Goal: Transaction & Acquisition: Purchase product/service

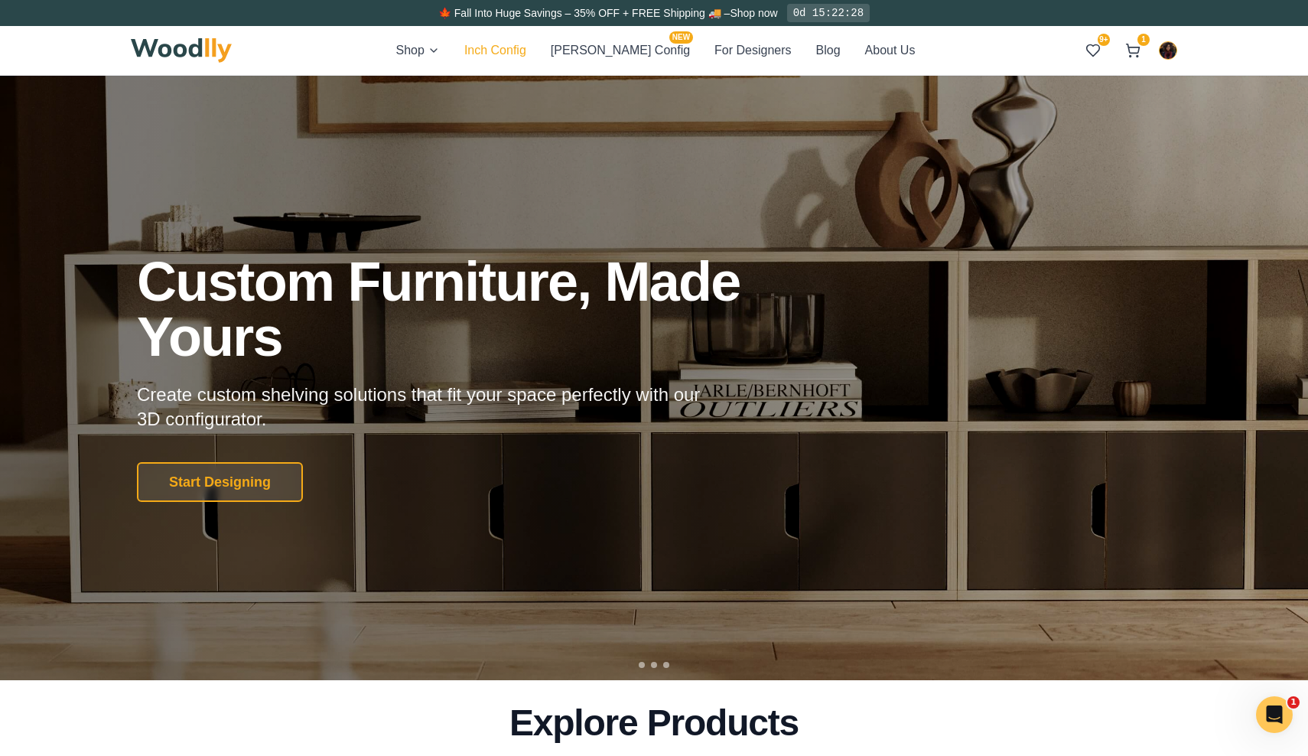
click at [519, 47] on button "Inch Config" at bounding box center [495, 51] width 62 height 20
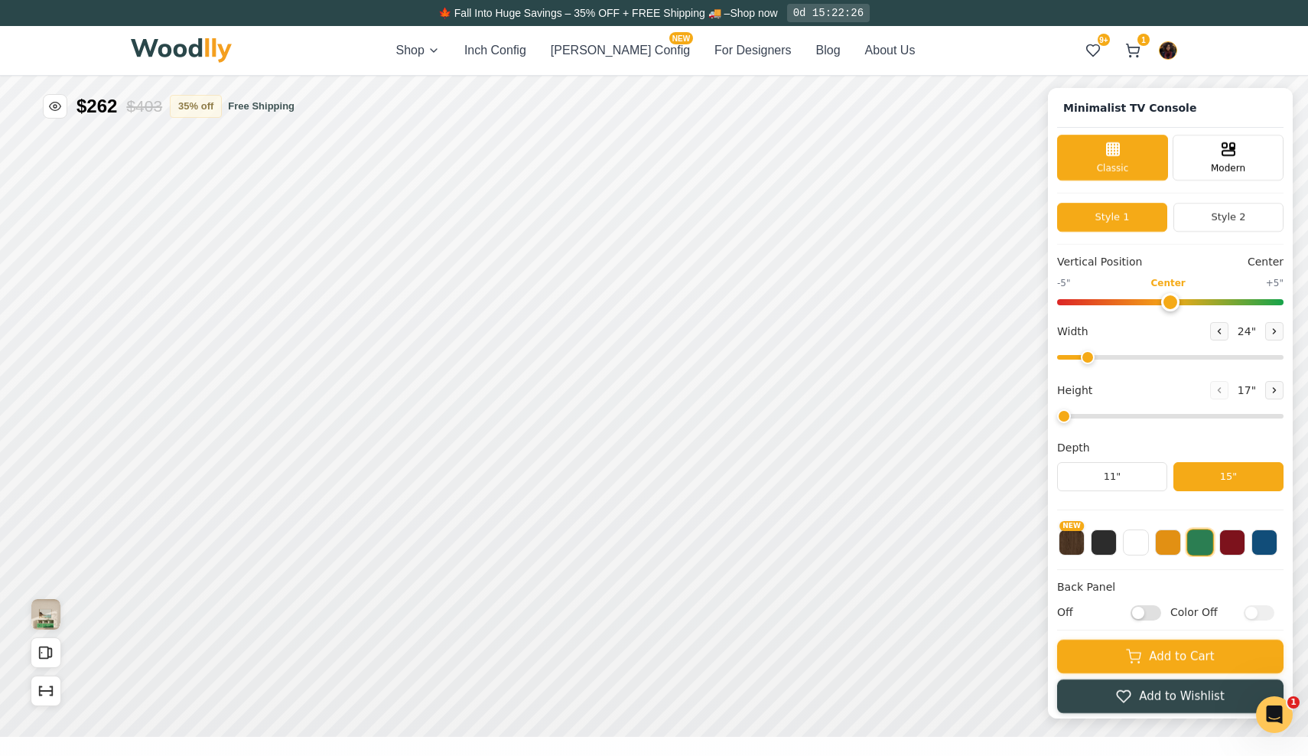
type input "63"
type input "2"
click at [1275, 334] on button at bounding box center [1274, 331] width 18 height 18
type input "64"
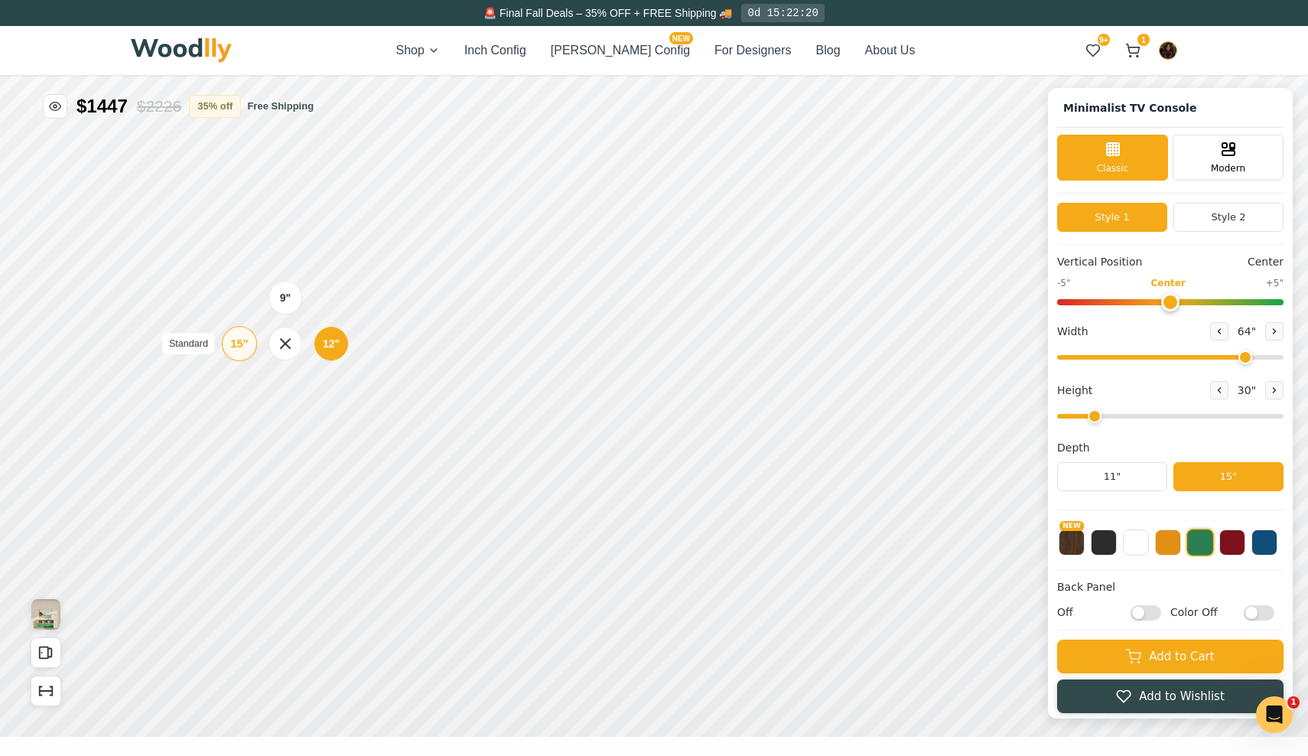
click at [229, 347] on div "15" Standard" at bounding box center [239, 343] width 35 height 35
click at [1172, 545] on button at bounding box center [1168, 541] width 26 height 26
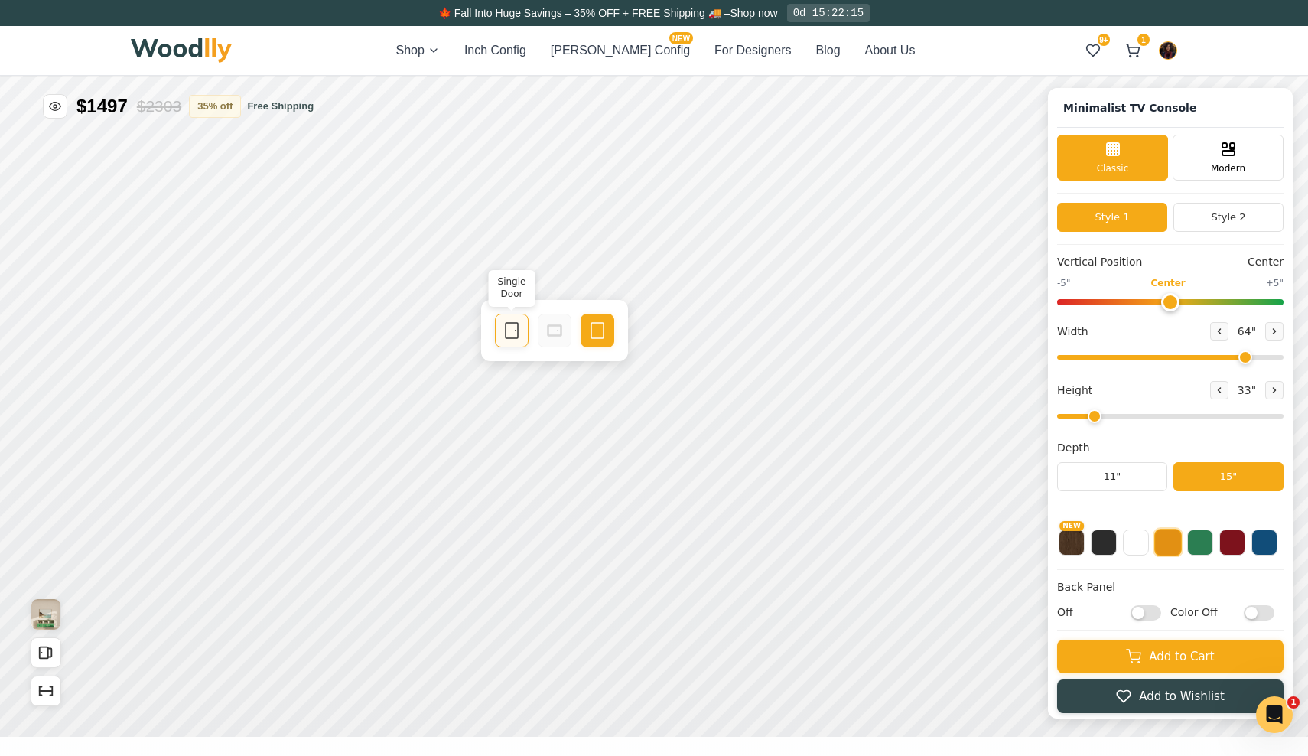
click at [509, 320] on div "Single Door" at bounding box center [512, 331] width 34 height 34
click at [724, 337] on icon at bounding box center [722, 330] width 18 height 18
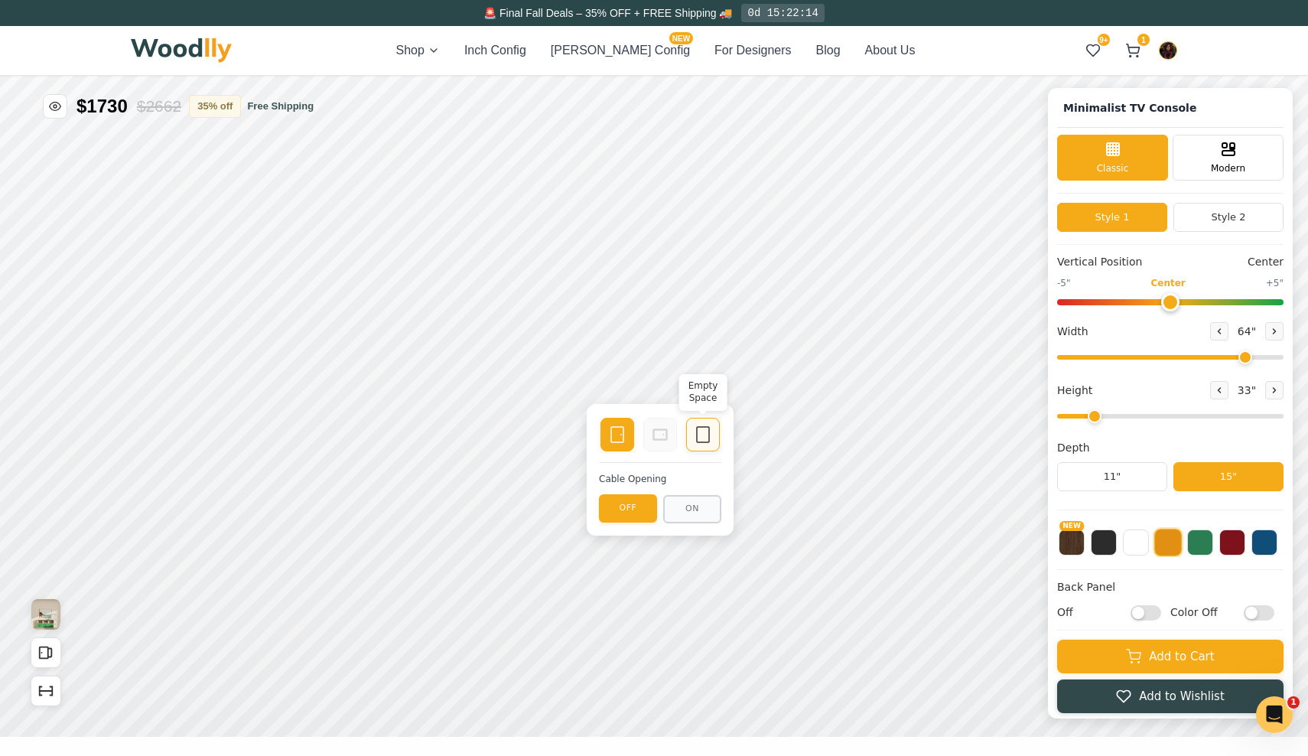
click at [708, 431] on icon at bounding box center [703, 434] width 18 height 18
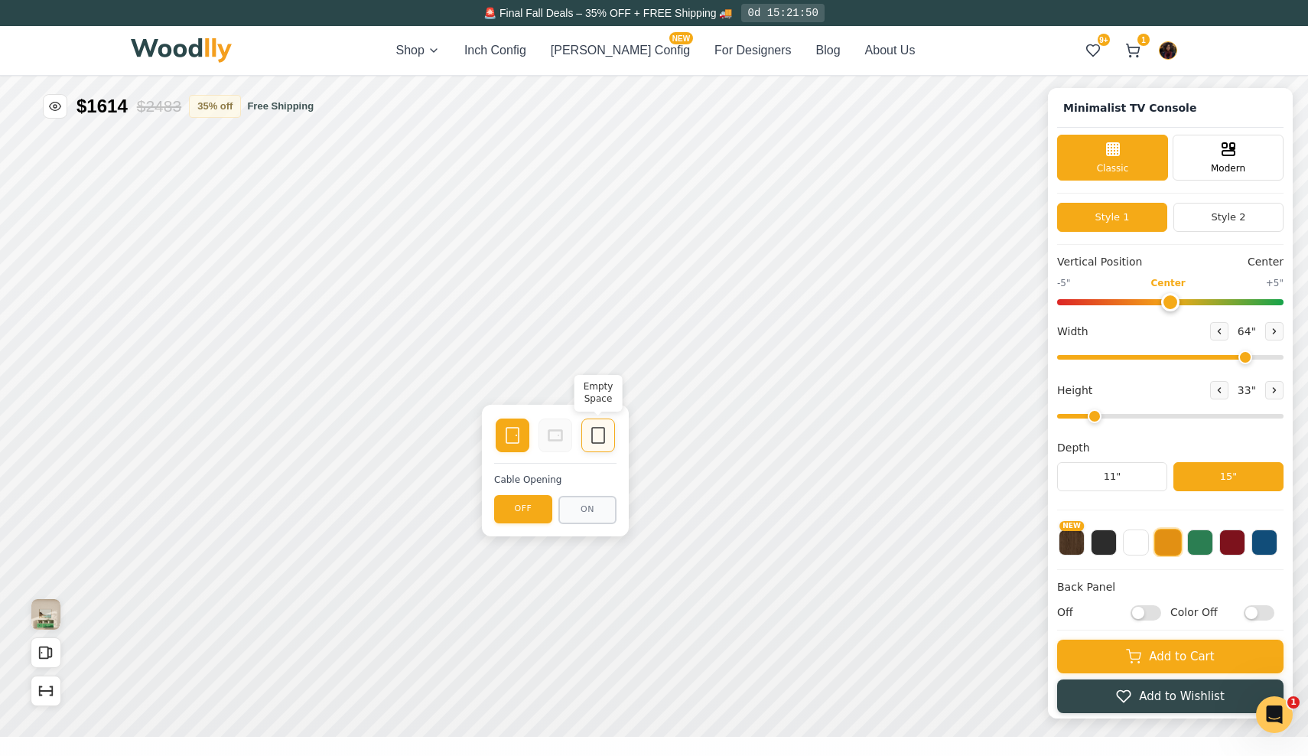
click at [586, 438] on div "Empty Space" at bounding box center [598, 435] width 34 height 34
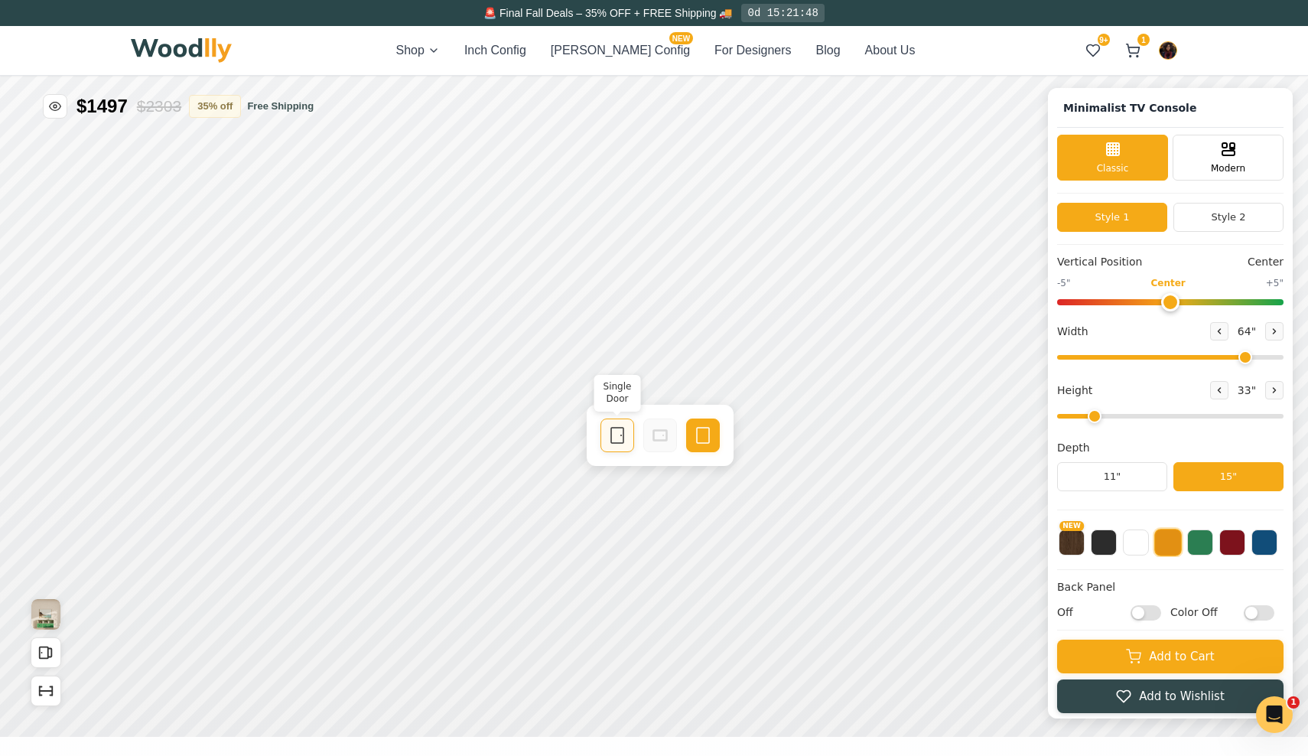
click at [608, 434] on icon at bounding box center [617, 435] width 18 height 18
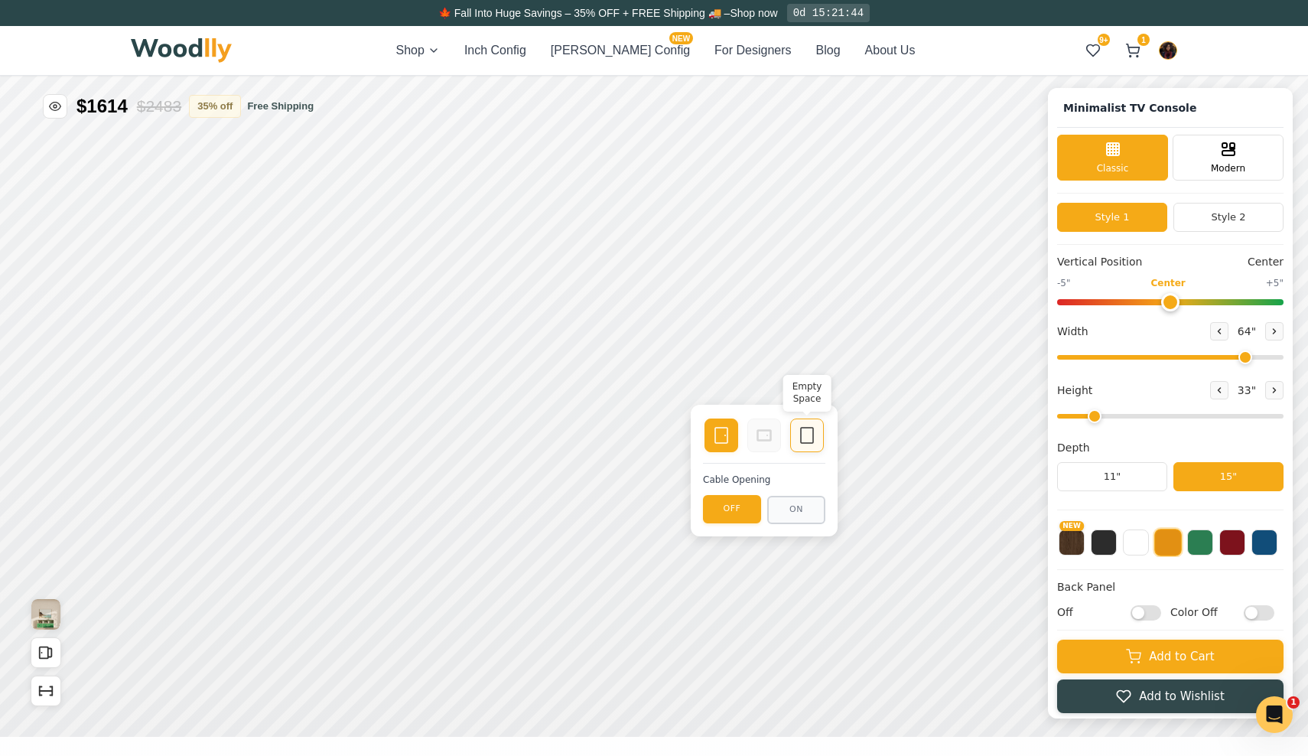
click at [817, 427] on div "Empty Space" at bounding box center [807, 435] width 34 height 34
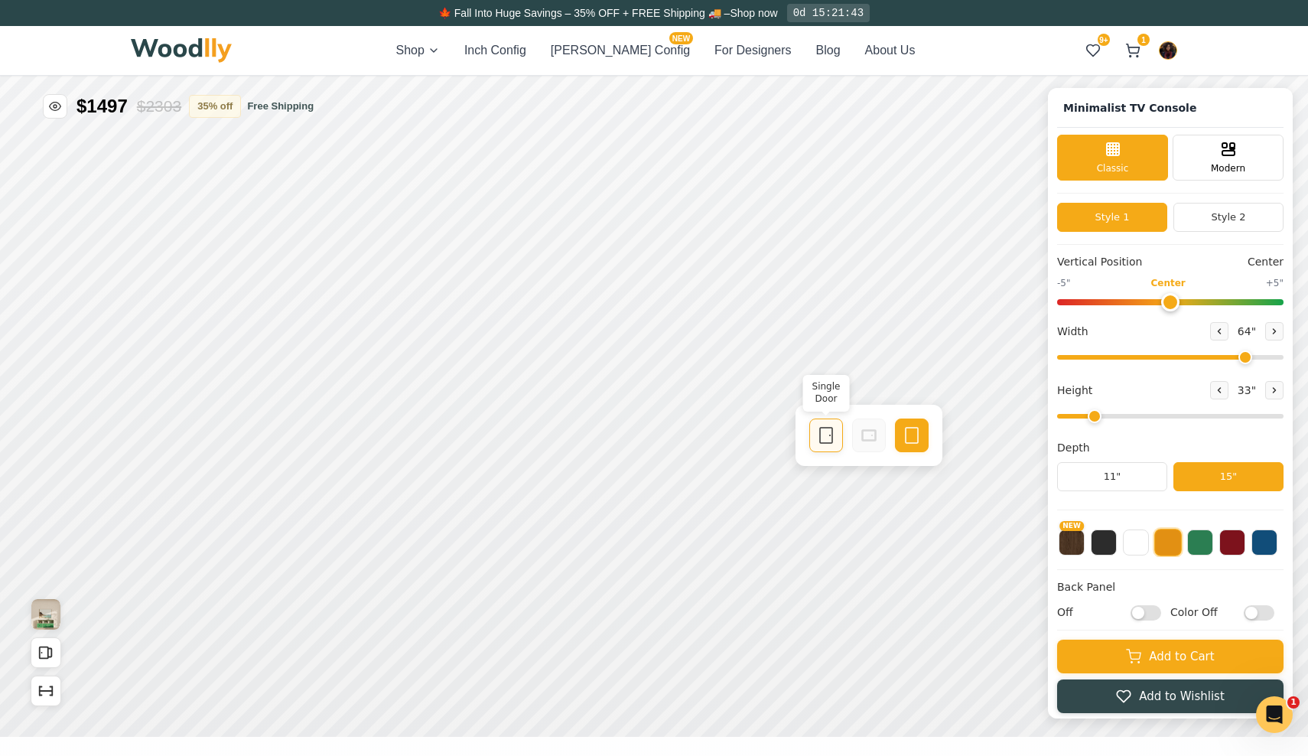
click at [818, 438] on icon at bounding box center [826, 435] width 18 height 18
click at [44, 697] on icon "Show Dimensions" at bounding box center [45, 690] width 17 height 17
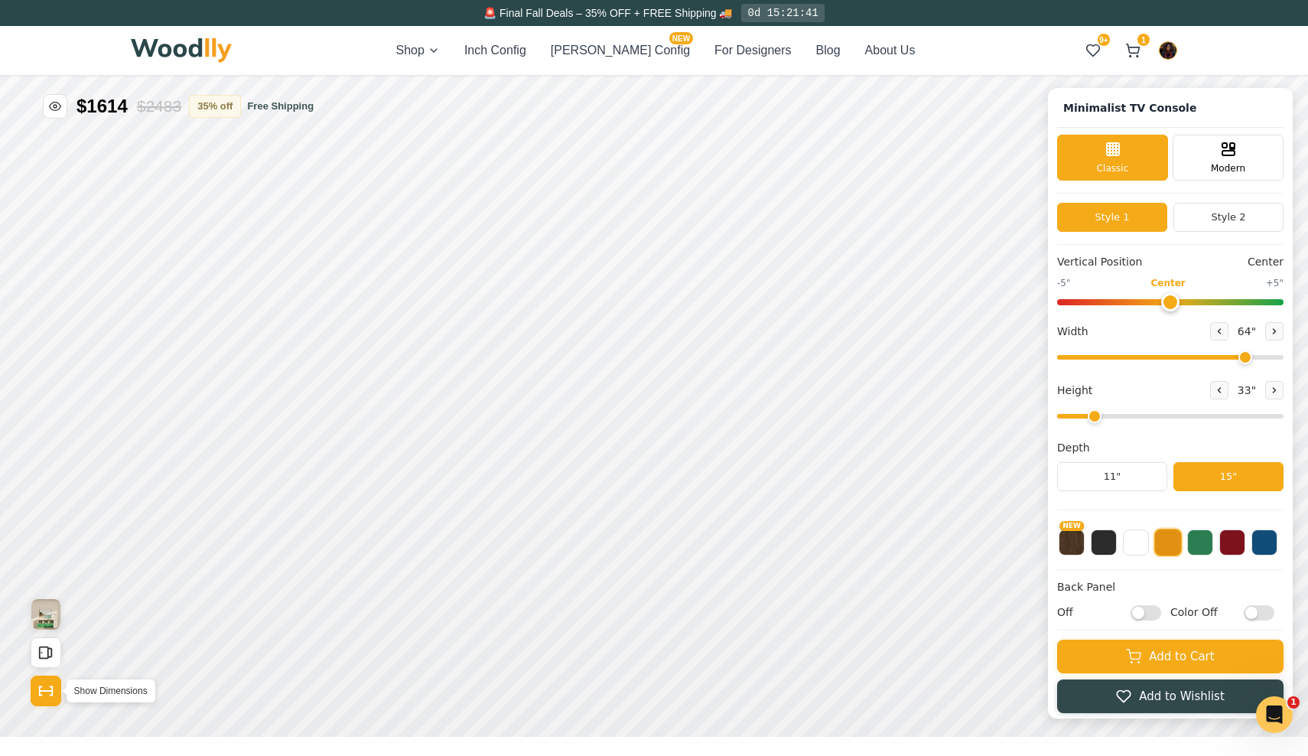
click at [44, 697] on icon "Show Dimensions" at bounding box center [45, 690] width 17 height 17
